Goal: Navigation & Orientation: Find specific page/section

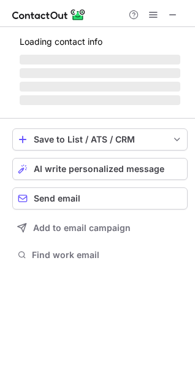
scroll to position [254, 195]
